Goal: Task Accomplishment & Management: Use online tool/utility

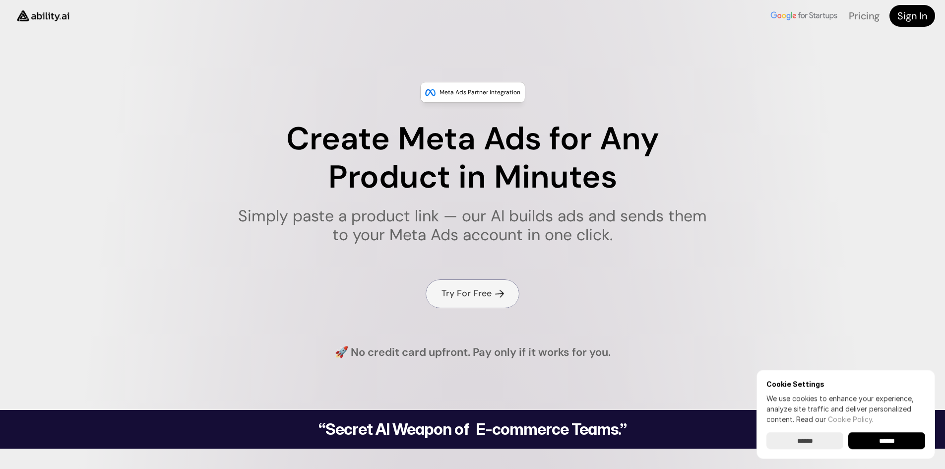
click at [448, 292] on h4 "Try For Free" at bounding box center [467, 293] width 50 height 12
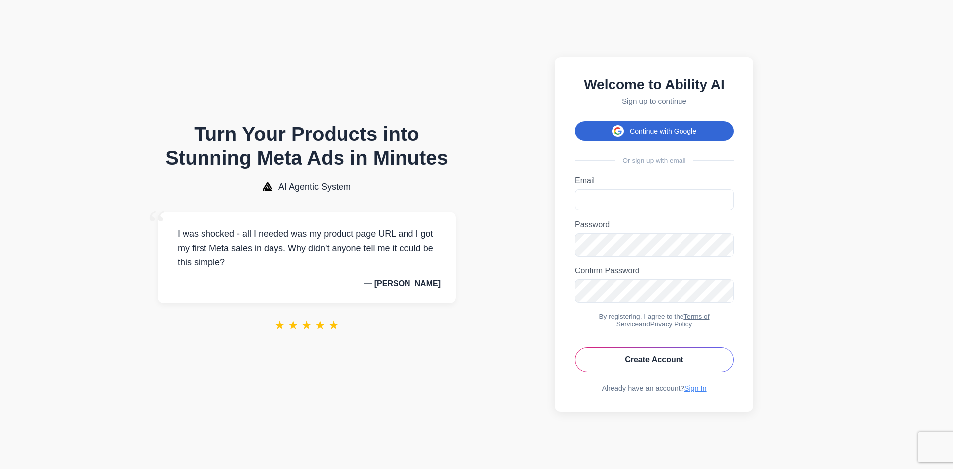
click at [643, 129] on button "Continue with Google" at bounding box center [654, 131] width 159 height 20
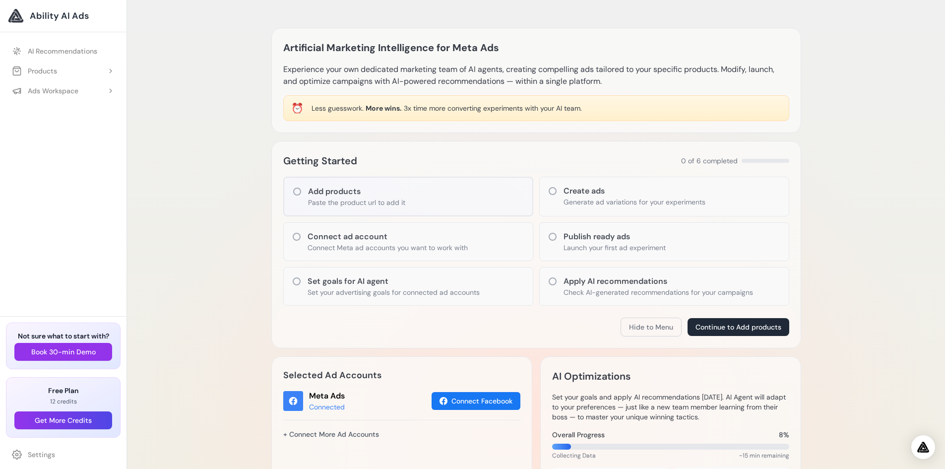
click at [202, 172] on div "Artificial Marketing Intelligence for Meta Ads Experience your own dedicated ma…" at bounding box center [536, 419] width 818 height 838
click at [212, 180] on div "Artificial Marketing Intelligence for Meta Ads Experience your own dedicated ma…" at bounding box center [536, 419] width 818 height 838
click at [390, 203] on p "Paste the product url to add it" at bounding box center [356, 202] width 97 height 10
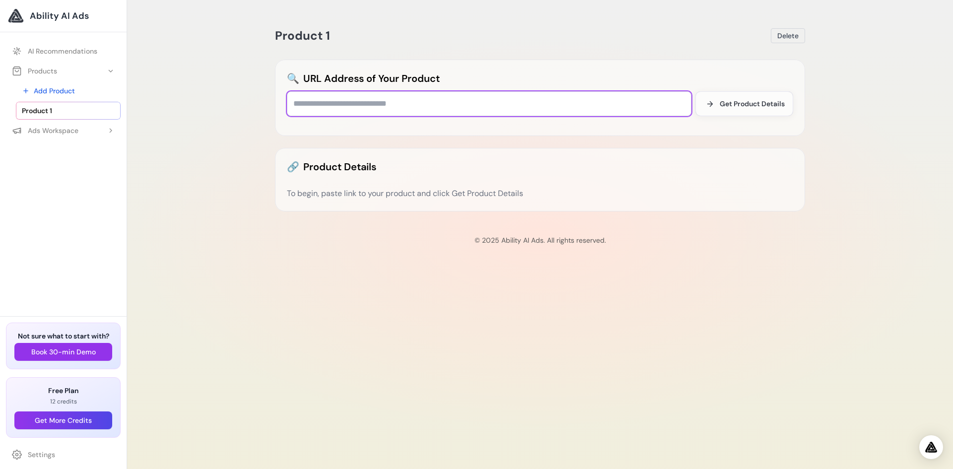
click at [380, 109] on input "text" at bounding box center [489, 103] width 404 height 25
paste input "**********"
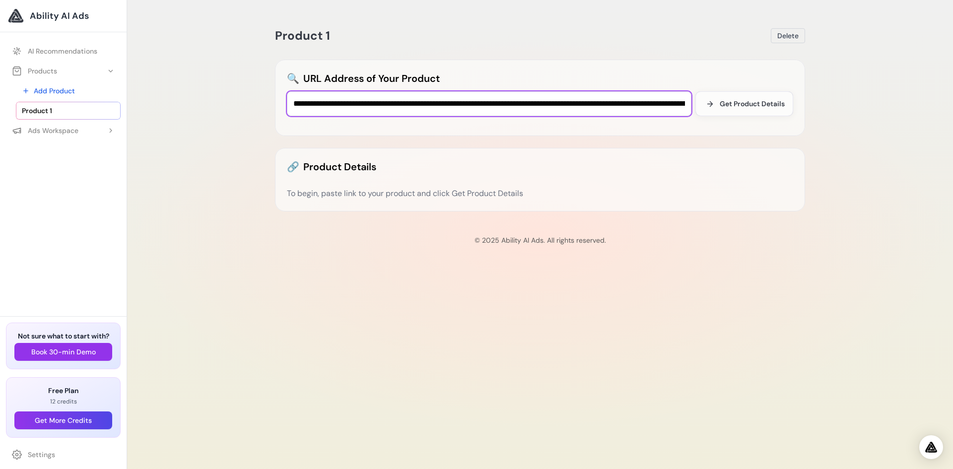
scroll to position [0, 5830]
type input "**********"
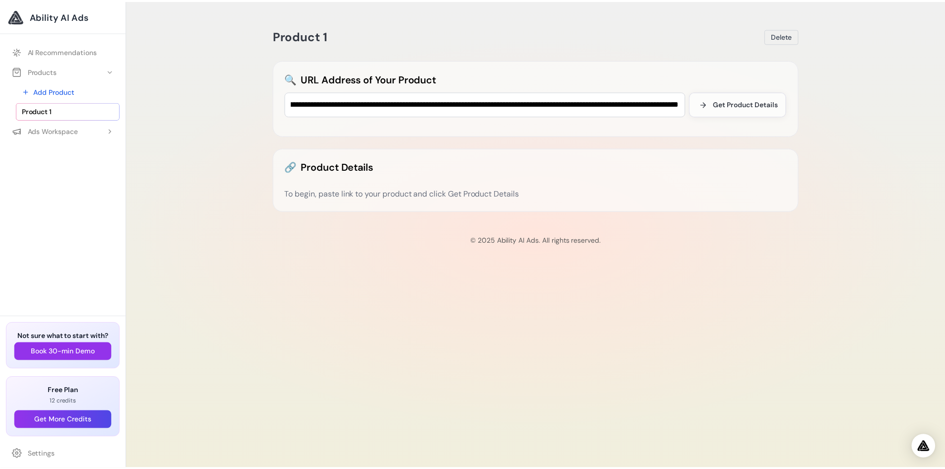
scroll to position [0, 0]
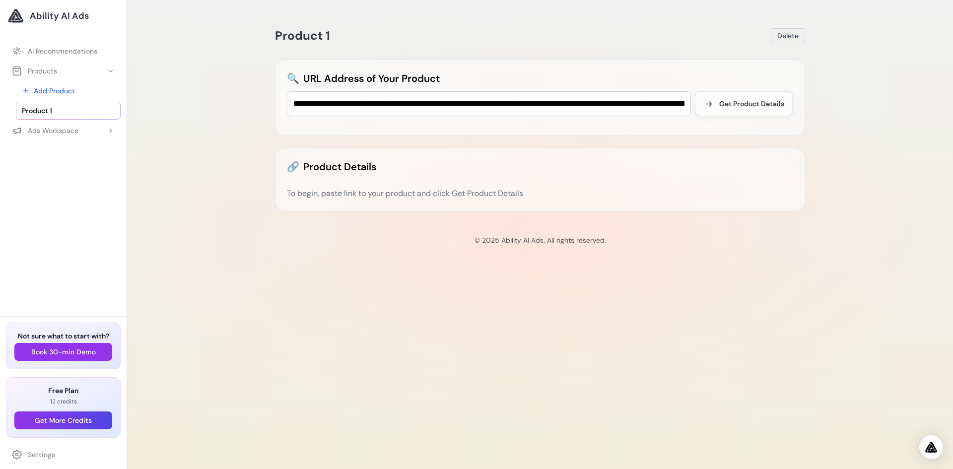
click at [238, 114] on div "Product 1 Delete 🔍 URL Address of Your Product Get Product Details 🔗 Product De…" at bounding box center [540, 234] width 826 height 469
click at [724, 109] on button "Get Product Details" at bounding box center [744, 103] width 98 height 25
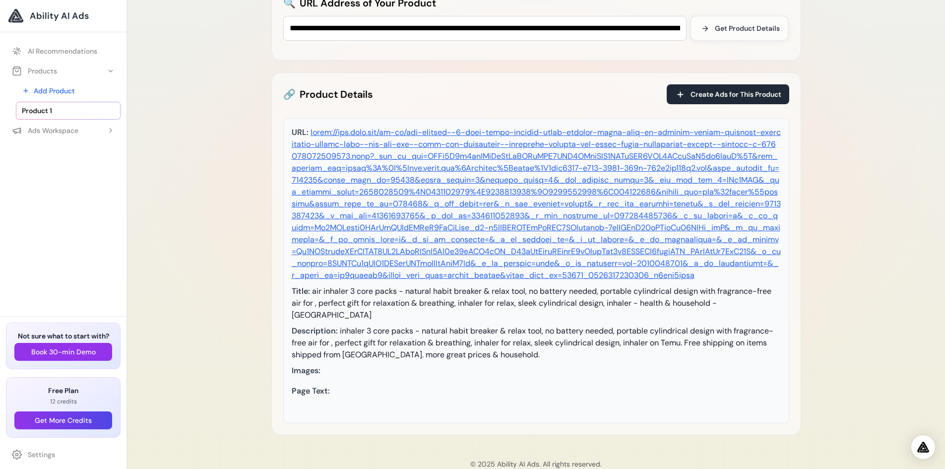
scroll to position [159, 0]
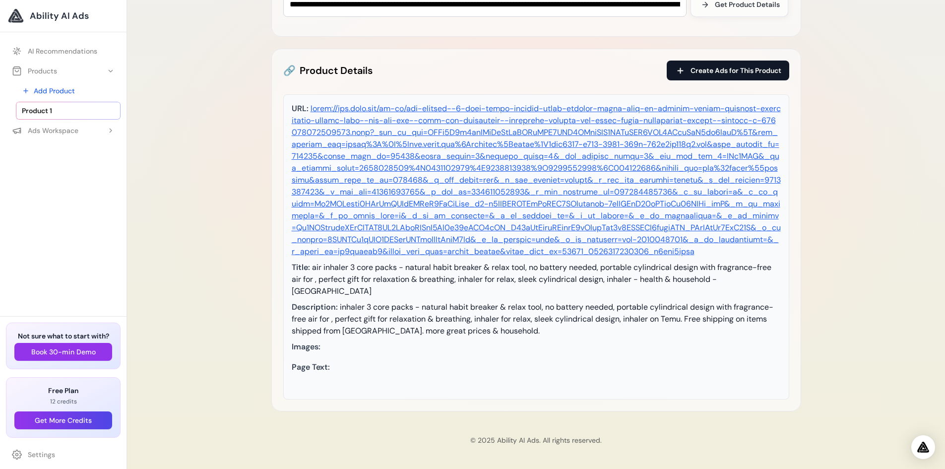
click at [734, 61] on button "Create Ads for This Product" at bounding box center [728, 71] width 123 height 20
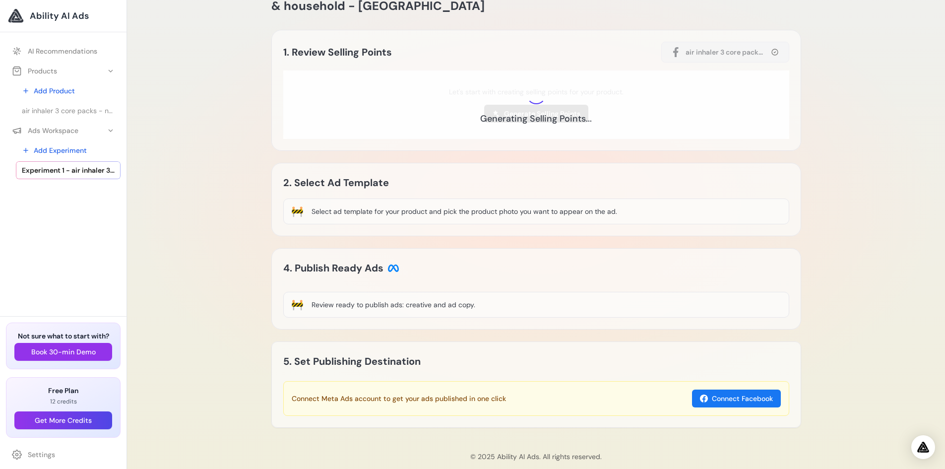
scroll to position [94, 0]
